Goal: Task Accomplishment & Management: Complete application form

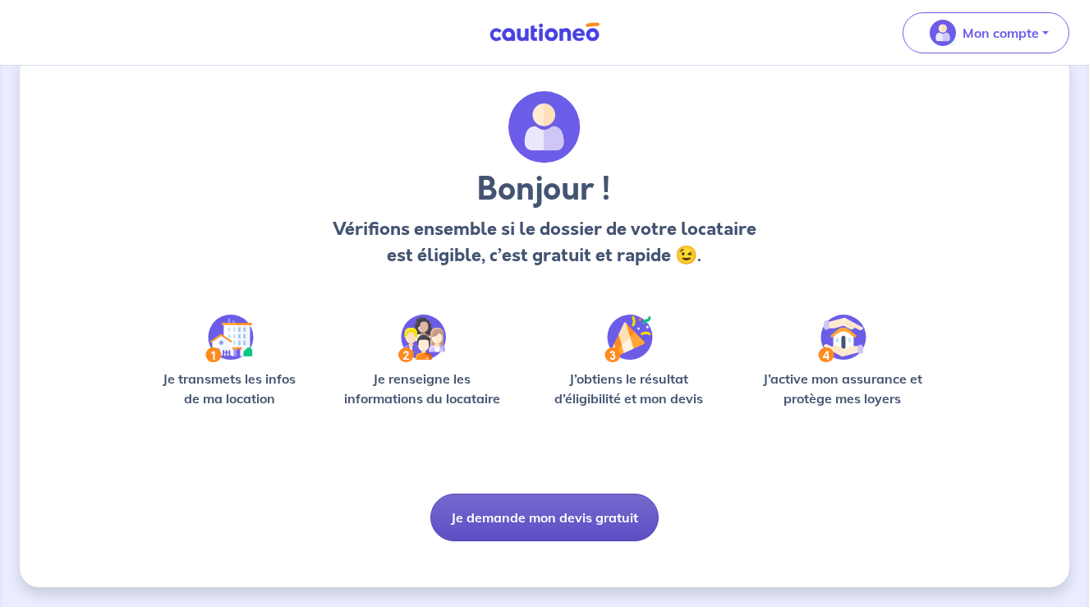
click at [581, 522] on button "Je demande mon devis gratuit" at bounding box center [544, 518] width 228 height 48
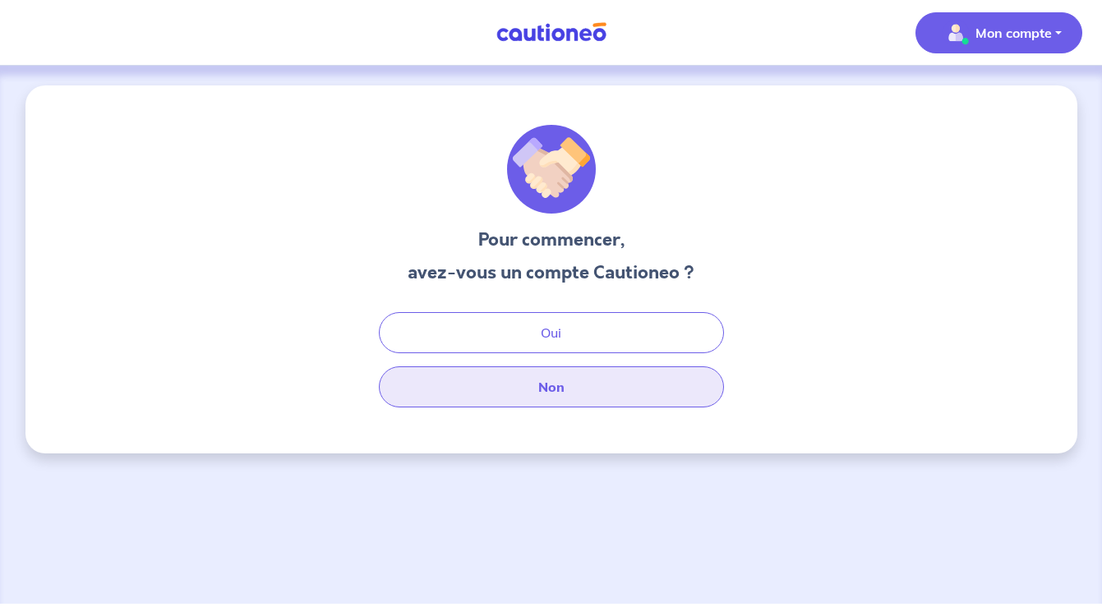
click at [554, 399] on button "Non" at bounding box center [551, 386] width 345 height 41
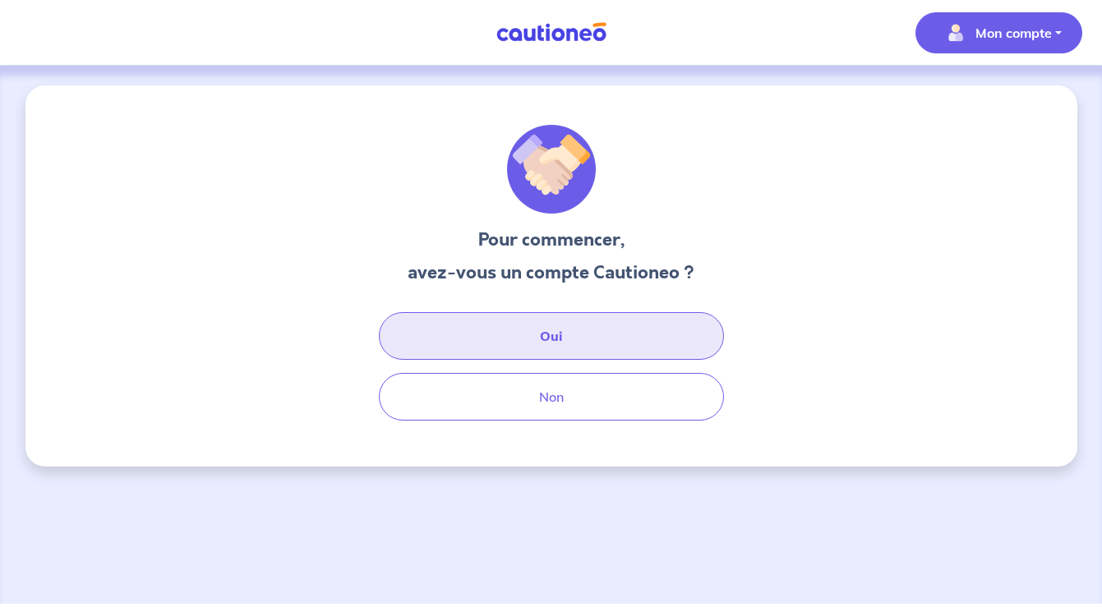
click at [574, 334] on button "Oui" at bounding box center [551, 336] width 345 height 48
click at [553, 349] on button "Oui" at bounding box center [551, 336] width 345 height 48
